Goal: Transaction & Acquisition: Purchase product/service

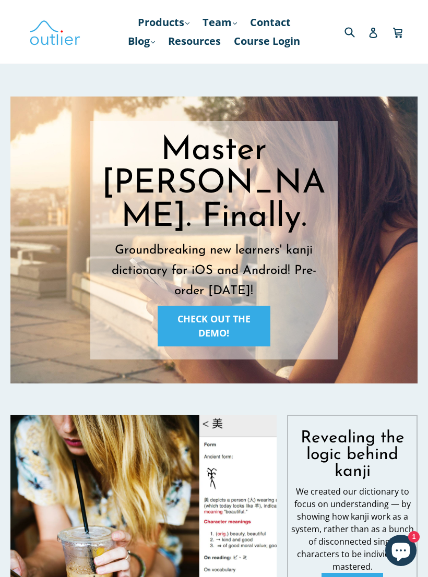
click at [229, 51] on link "Course Login" at bounding box center [267, 41] width 77 height 19
click at [191, 308] on link "CHECK OUT THE DEMO!" at bounding box center [214, 326] width 113 height 41
click at [167, 194] on h1 "Master Kanji. Finally." at bounding box center [214, 184] width 226 height 100
click at [181, 23] on link "Products .cls-1{fill:#231f20} expand" at bounding box center [164, 22] width 62 height 19
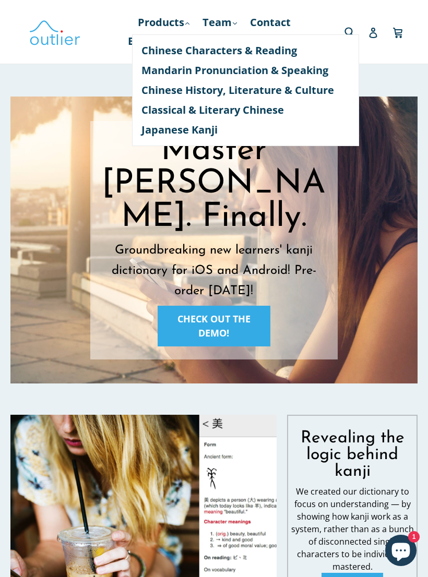
click at [161, 132] on link "Japanese Kanji" at bounding box center [245, 130] width 208 height 20
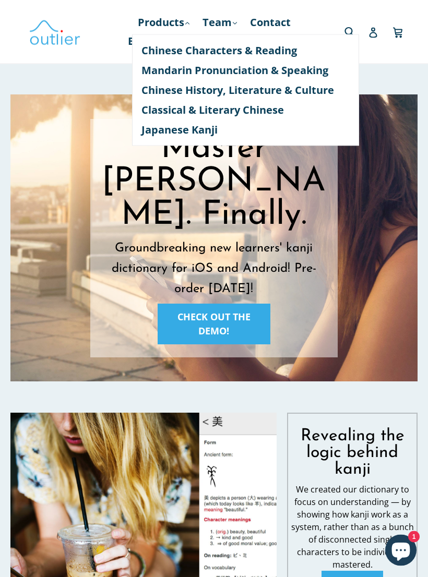
click at [193, 188] on h1 "Master Kanji. Finally." at bounding box center [214, 183] width 226 height 100
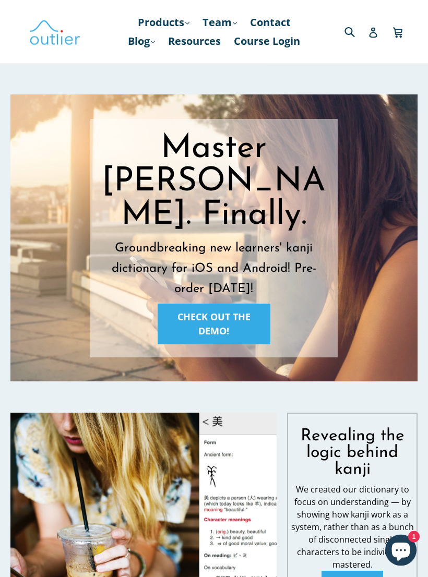
scroll to position [2, 0]
click at [198, 312] on link "CHECK OUT THE DEMO!" at bounding box center [214, 324] width 113 height 41
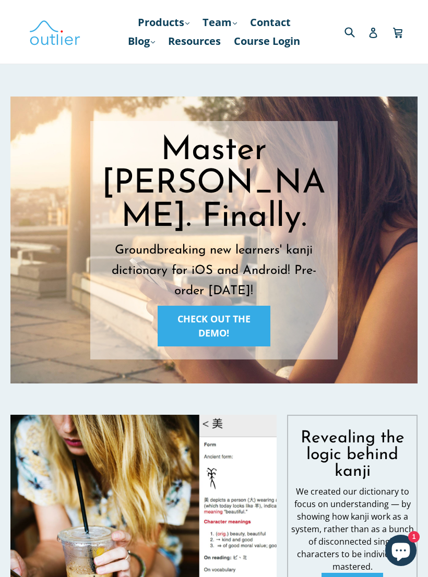
click at [190, 242] on p "Groundbreaking new learners' kanji dictionary for iOS and Android! Pre-order to…" at bounding box center [214, 270] width 226 height 61
click at [162, 265] on span "dictionary for iOS and Android! Pre-order today!" at bounding box center [214, 281] width 205 height 33
click at [196, 320] on link "CHECK OUT THE DEMO!" at bounding box center [214, 326] width 113 height 41
click at [197, 197] on h1 "Master Kanji. Finally." at bounding box center [214, 184] width 226 height 100
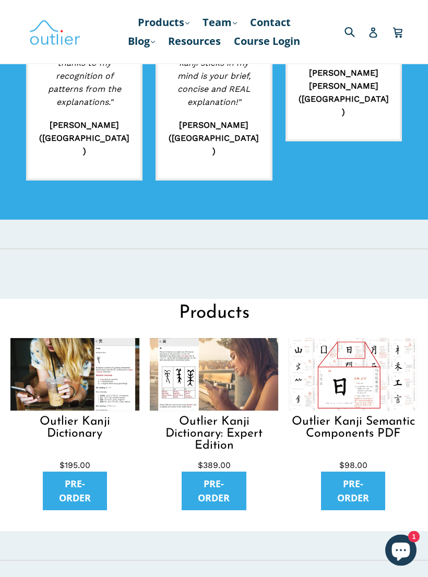
scroll to position [821, 0]
click at [198, 362] on img at bounding box center [214, 374] width 129 height 73
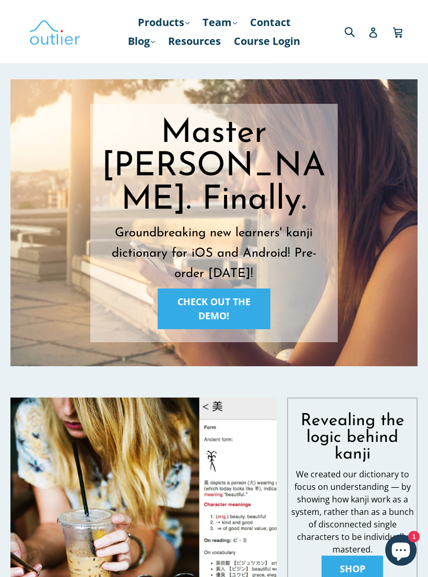
scroll to position [0, 0]
